Goal: Task Accomplishment & Management: Complete application form

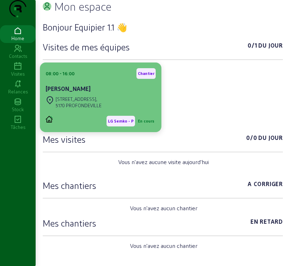
click at [97, 102] on div "[STREET_ADDRESS]," at bounding box center [78, 99] width 46 height 6
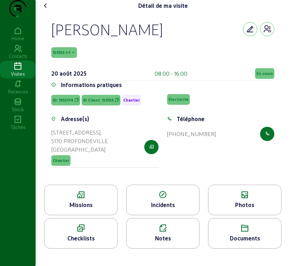
click at [85, 209] on div "Missions" at bounding box center [80, 205] width 73 height 9
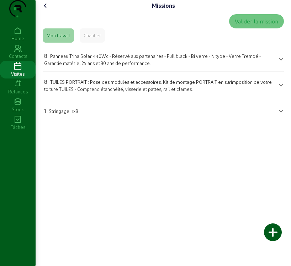
click at [168, 66] on span "Panneau Trina Solar 440Wc - Réservé aux partenaires - Full black - Bi verre - N…" at bounding box center [152, 59] width 217 height 12
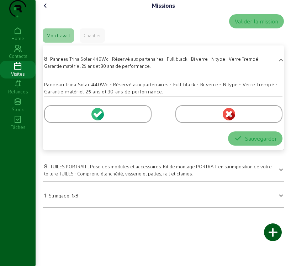
click at [95, 117] on icon at bounding box center [96, 115] width 5 height 5
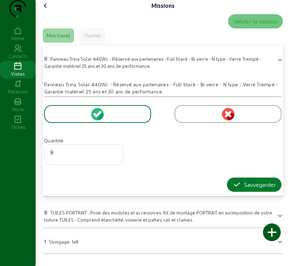
click at [260, 192] on button "Sauvegarder" at bounding box center [254, 185] width 54 height 14
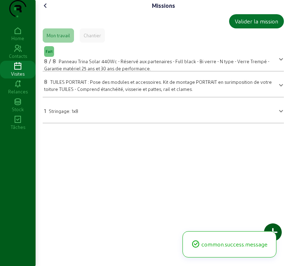
click at [144, 115] on mat-panel-title "1 Stringage: 1x8" at bounding box center [159, 110] width 230 height 10
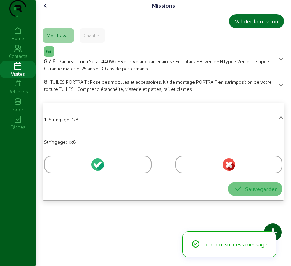
click at [96, 171] on circle at bounding box center [97, 165] width 12 height 12
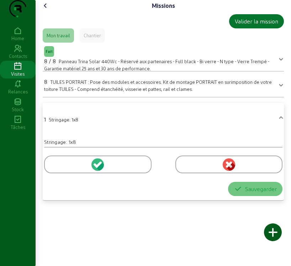
click at [97, 168] on icon at bounding box center [99, 164] width 6 height 6
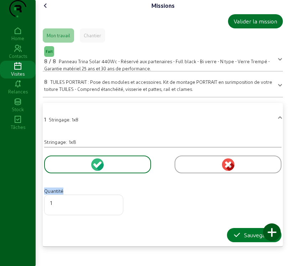
click at [258, 240] on div "Sauvegarder" at bounding box center [253, 235] width 43 height 9
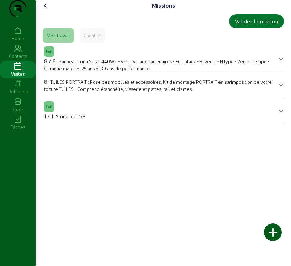
click at [277, 92] on span "8 TUILES PORTRAIT : Pose des modules et accessoires. Kit de montage PORTRAIT en…" at bounding box center [161, 84] width 235 height 16
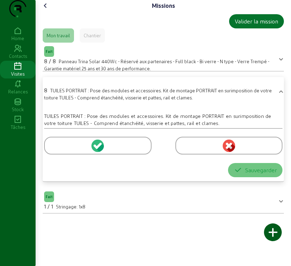
click at [94, 152] on circle at bounding box center [97, 146] width 12 height 12
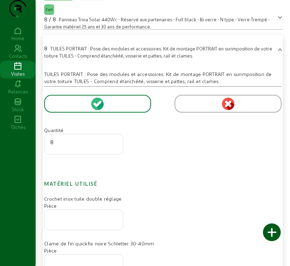
scroll to position [71, 0]
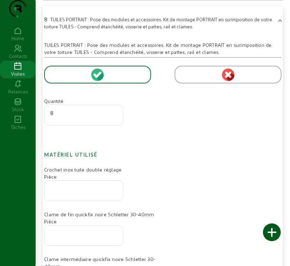
click at [60, 201] on div at bounding box center [83, 191] width 67 height 20
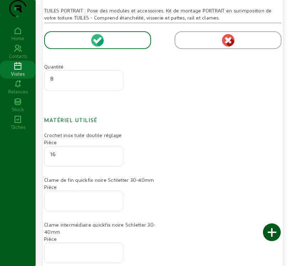
scroll to position [107, 0]
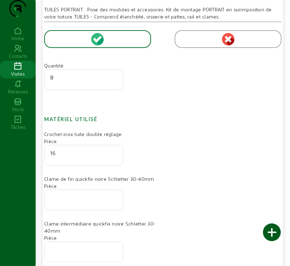
type input "16"
click at [76, 202] on input "number" at bounding box center [83, 198] width 67 height 9
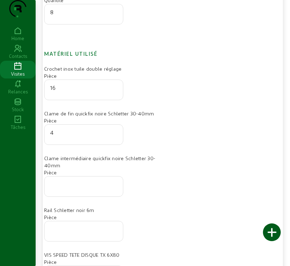
scroll to position [178, 0]
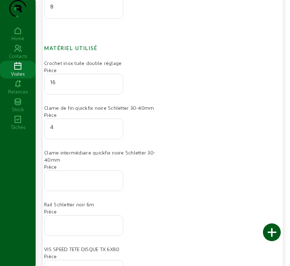
type input "4"
click at [87, 183] on input "number" at bounding box center [83, 179] width 67 height 9
type input "14"
click at [81, 228] on input "number" at bounding box center [83, 223] width 67 height 9
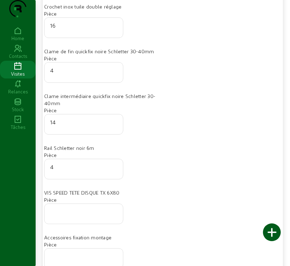
scroll to position [249, 0]
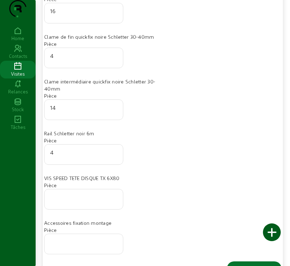
type input "4"
click at [64, 202] on input "number" at bounding box center [83, 197] width 67 height 9
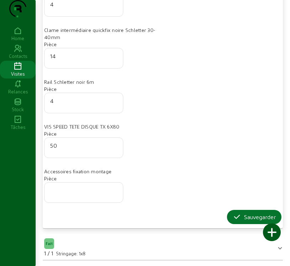
scroll to position [315, 0]
type input "50"
click at [254, 217] on div "Sauvegarder" at bounding box center [253, 217] width 43 height 9
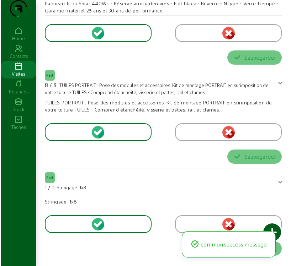
scroll to position [0, 0]
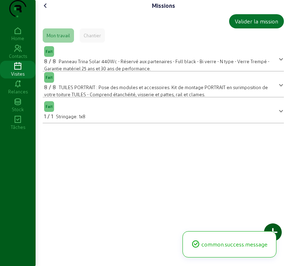
click at [273, 230] on div at bounding box center [273, 233] width 18 height 18
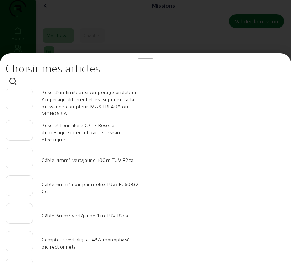
click at [23, 160] on input "number" at bounding box center [19, 156] width 15 height 9
type input "20"
click at [17, 187] on input "number" at bounding box center [19, 184] width 15 height 9
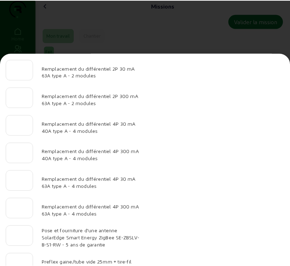
scroll to position [737, 0]
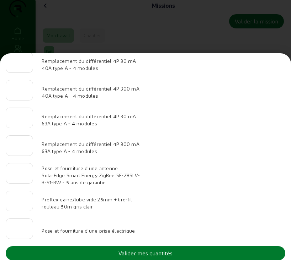
type input "40"
click at [171, 255] on div "Valider mes quantités" at bounding box center [145, 253] width 54 height 9
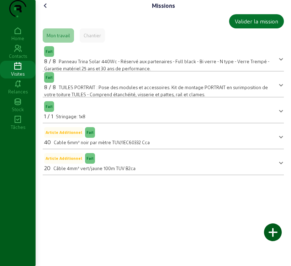
click at [48, 10] on icon at bounding box center [45, 5] width 9 height 9
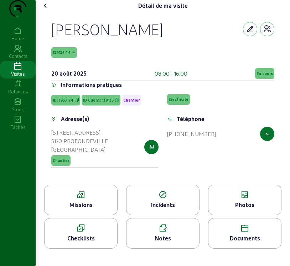
click at [232, 200] on icon at bounding box center [244, 195] width 73 height 9
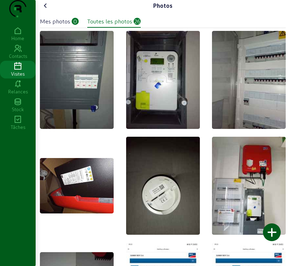
click at [60, 26] on div "Mes photos" at bounding box center [55, 21] width 30 height 9
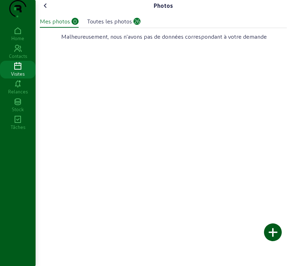
click at [275, 236] on div at bounding box center [273, 233] width 18 height 18
click at [280, 237] on div at bounding box center [273, 233] width 18 height 18
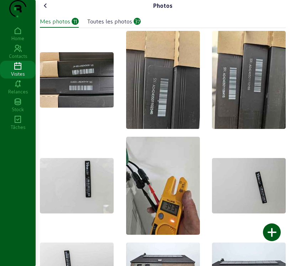
click at [47, 10] on icon at bounding box center [45, 5] width 9 height 9
